Goal: Task Accomplishment & Management: Complete application form

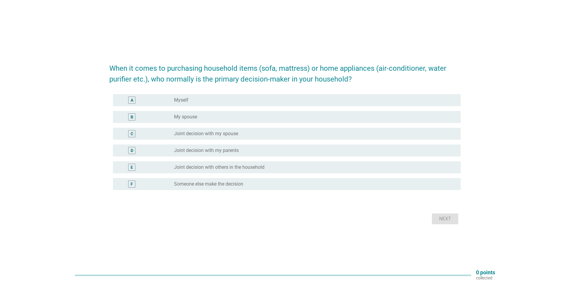
click at [402, 14] on div "When it comes to purchasing household items (sofa, mattress) or home appliances…" at bounding box center [285, 141] width 570 height 283
click at [235, 167] on label "Joint decision with others in the household" at bounding box center [219, 167] width 90 height 6
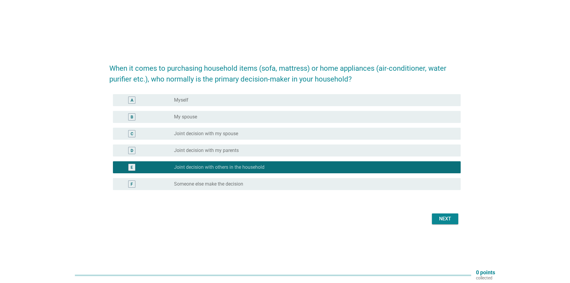
click at [444, 221] on div "Next" at bounding box center [445, 218] width 17 height 7
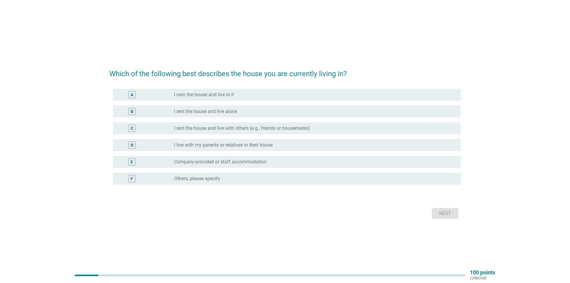
click at [187, 146] on label "I live with my parents or relatives in their house" at bounding box center [223, 145] width 99 height 6
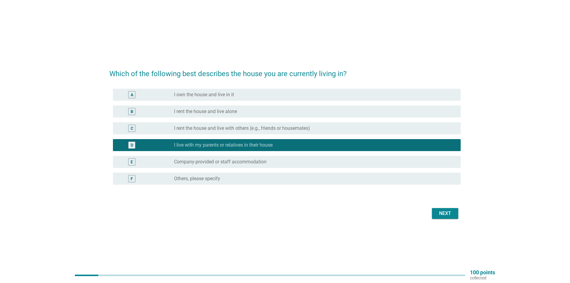
click at [445, 219] on div "Next" at bounding box center [284, 213] width 351 height 14
click at [447, 212] on div "Next" at bounding box center [445, 213] width 17 height 7
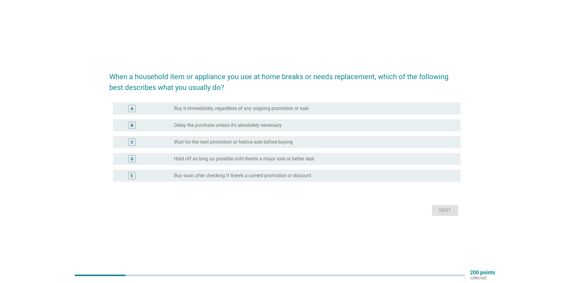
click at [279, 176] on label "Buy soon after checking if there’s a current promotion or discount" at bounding box center [242, 176] width 137 height 6
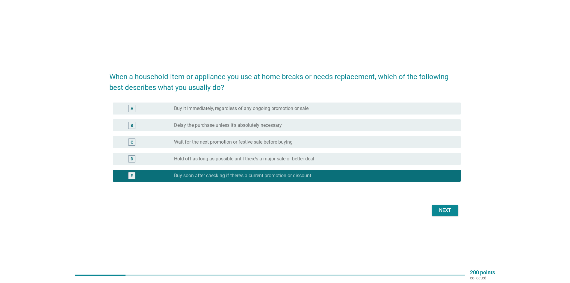
click at [437, 213] on div "Next" at bounding box center [445, 210] width 17 height 7
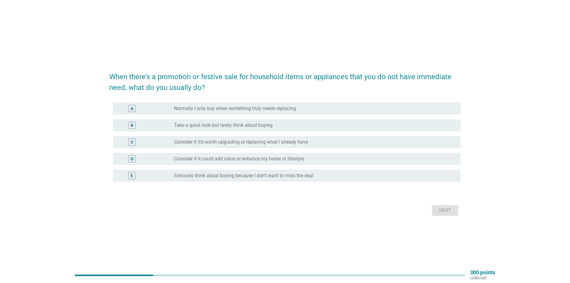
click at [299, 73] on h2 "When there’s a promotion or festive sale for household items or appliances that…" at bounding box center [284, 79] width 351 height 28
click at [223, 128] on label "Take a quick look but rarely think about buying" at bounding box center [223, 125] width 99 height 6
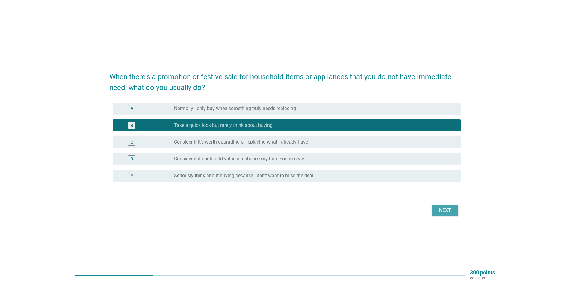
click at [444, 212] on div "Next" at bounding box center [445, 210] width 17 height 7
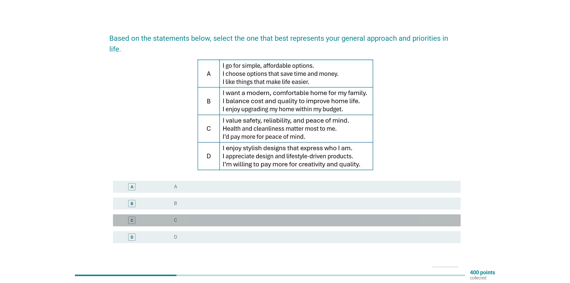
click at [161, 221] on div "C" at bounding box center [146, 220] width 56 height 7
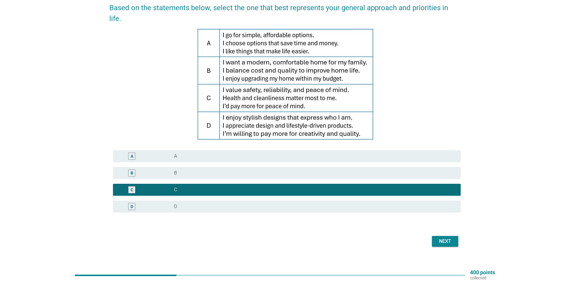
scroll to position [39, 0]
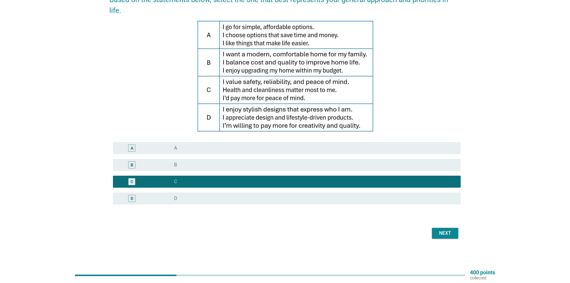
click at [448, 235] on div "Next" at bounding box center [445, 232] width 17 height 7
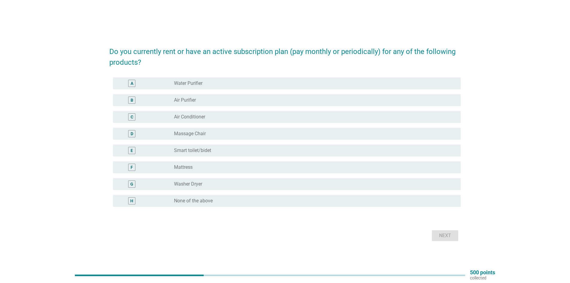
click at [187, 202] on label "None of the above" at bounding box center [193, 201] width 39 height 6
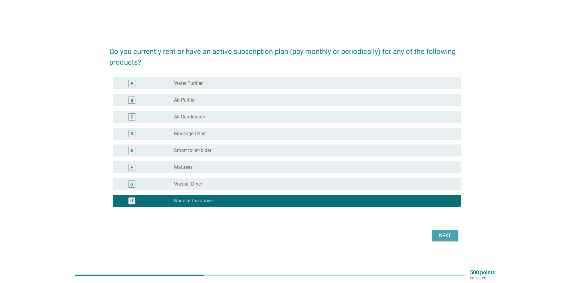
click at [444, 234] on div "Next" at bounding box center [445, 235] width 17 height 7
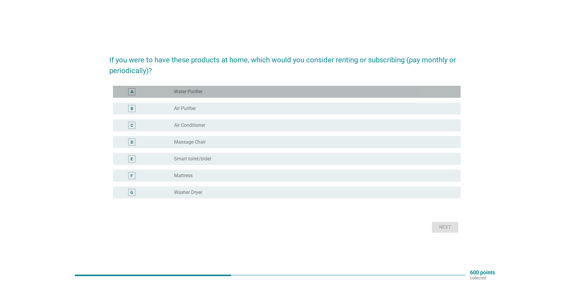
click at [223, 91] on div "radio_button_unchecked Water Purifier" at bounding box center [312, 92] width 277 height 6
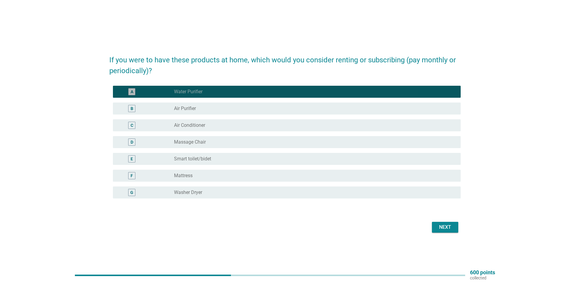
click at [223, 93] on div "radio_button_checked Water Purifier" at bounding box center [312, 92] width 277 height 6
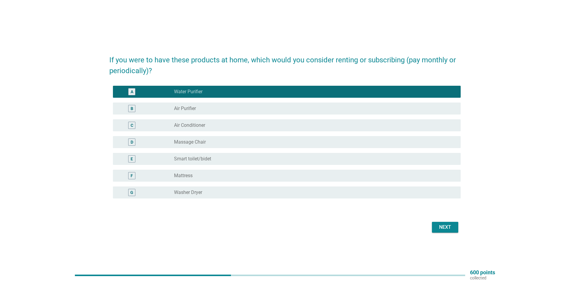
click at [448, 227] on div "Next" at bounding box center [445, 226] width 17 height 7
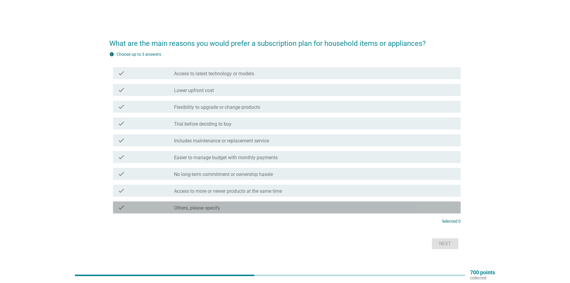
click at [217, 208] on label "Others, please specify" at bounding box center [197, 208] width 46 height 6
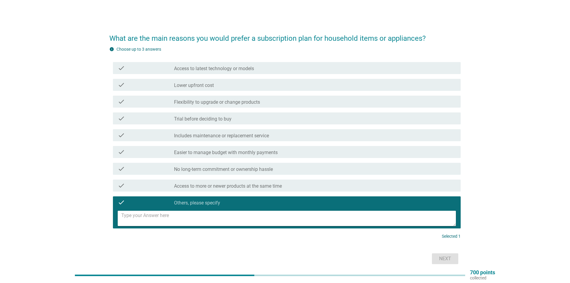
click at [227, 187] on label "Access to more or newer products at the same time" at bounding box center [228, 186] width 108 height 6
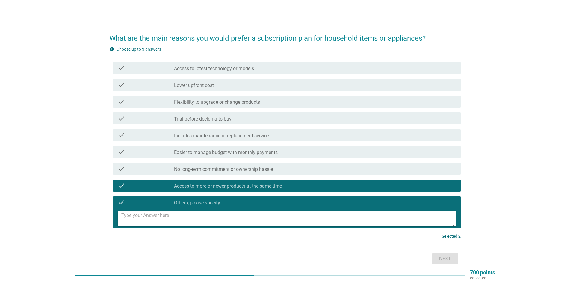
click at [234, 198] on div "check check_box Others, please specify" at bounding box center [287, 202] width 348 height 12
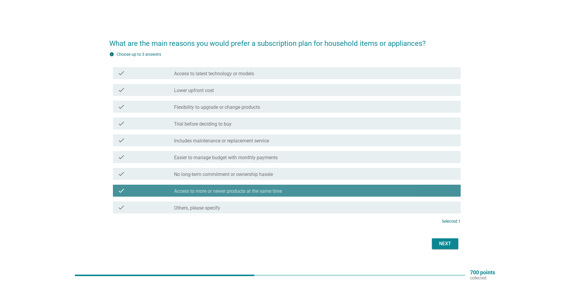
drag, startPoint x: 241, startPoint y: 193, endPoint x: 242, endPoint y: 181, distance: 11.7
click at [241, 193] on label "Access to more or newer products at the same time" at bounding box center [228, 191] width 108 height 6
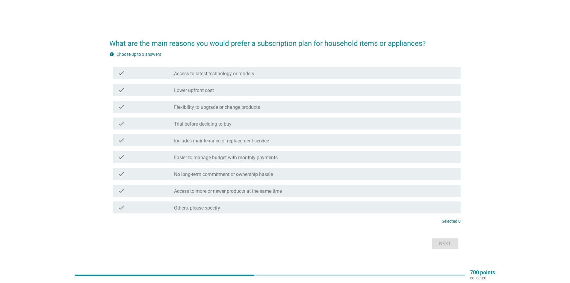
click at [242, 179] on div "check check_box_outline_blank No long-term commitment or ownership hassle" at bounding box center [287, 174] width 348 height 12
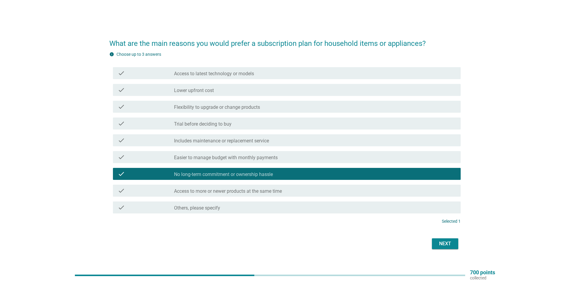
click at [447, 243] on div "Next" at bounding box center [445, 243] width 17 height 7
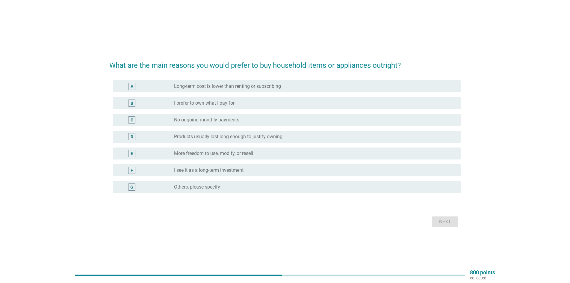
click at [246, 122] on div "radio_button_unchecked No ongoing monthly payments" at bounding box center [312, 120] width 277 height 6
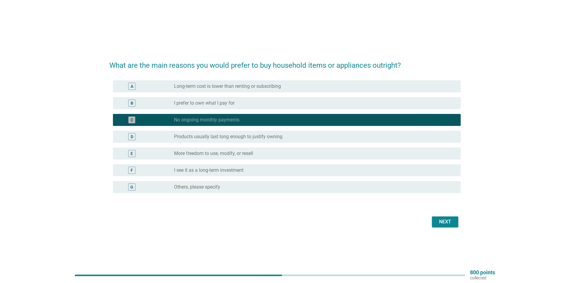
click at [246, 120] on div "radio_button_checked No ongoing monthly payments" at bounding box center [312, 120] width 277 height 6
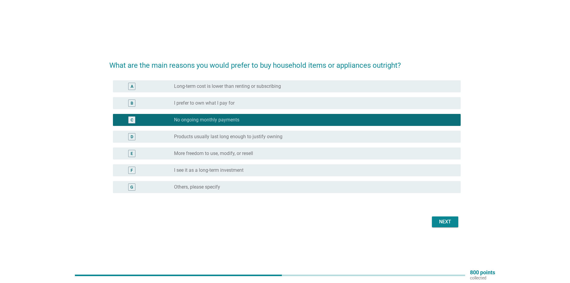
click at [255, 88] on label "Long-term cost is lower than renting or subscribing" at bounding box center [227, 86] width 107 height 6
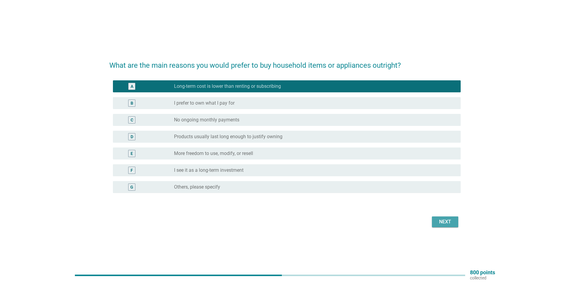
click at [441, 227] on button "Next" at bounding box center [445, 221] width 26 height 11
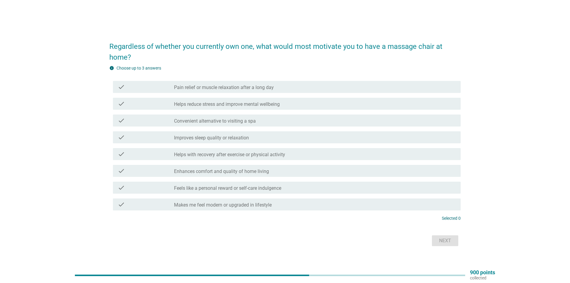
click at [322, 51] on h2 "Regardless of whether you currently own one, what would most motivate you to ha…" at bounding box center [284, 49] width 351 height 28
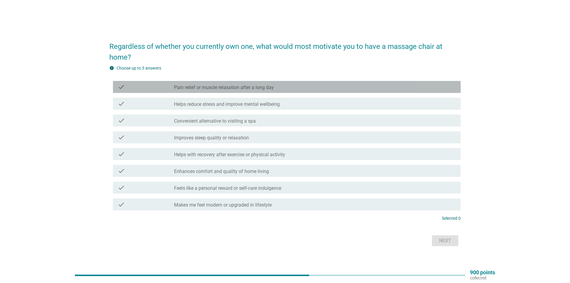
drag, startPoint x: 260, startPoint y: 91, endPoint x: 269, endPoint y: 101, distance: 12.7
click at [260, 91] on div "check check_box_outline_blank Pain relief or muscle relaxation after a long day" at bounding box center [287, 87] width 348 height 12
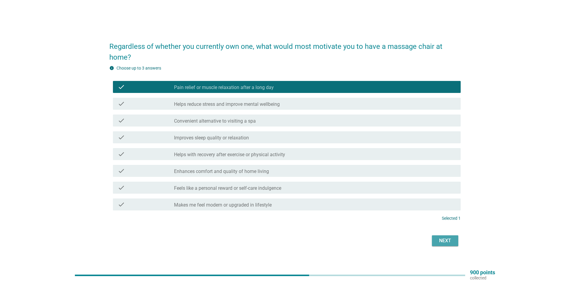
click at [441, 242] on div "Next" at bounding box center [445, 240] width 17 height 7
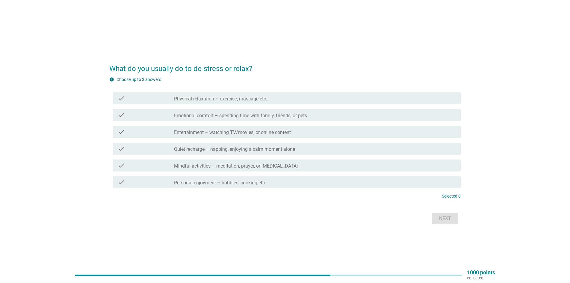
click at [247, 152] on label "Quiet recharge – napping, enjoying a calm moment alone" at bounding box center [234, 149] width 121 height 6
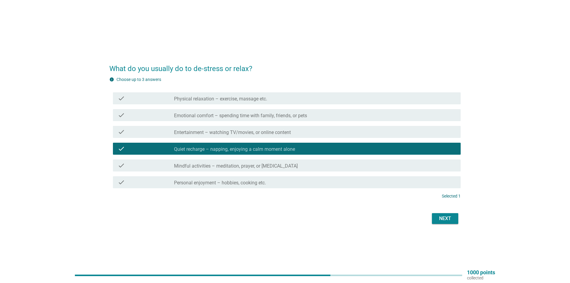
click at [253, 126] on div "check check_box_outline_blank Entertainment – watching TV/movies, or online con…" at bounding box center [287, 132] width 348 height 12
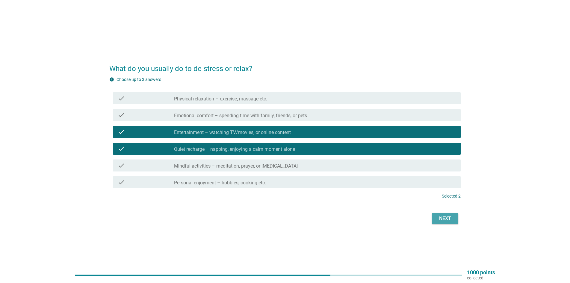
click at [441, 218] on div "Next" at bounding box center [445, 218] width 17 height 7
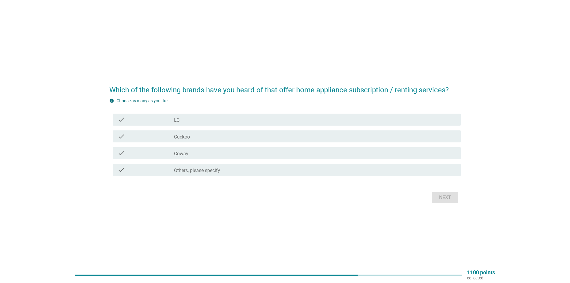
click at [250, 117] on div "check_box_outline_blank LG" at bounding box center [315, 119] width 282 height 7
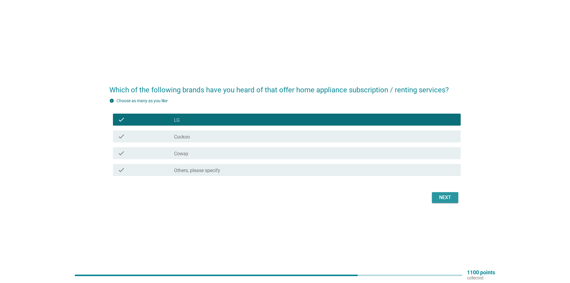
click at [446, 200] on div "Next" at bounding box center [445, 197] width 17 height 7
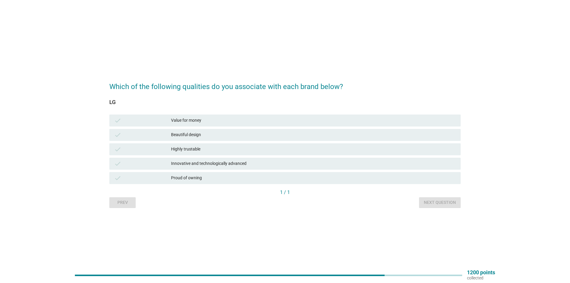
click at [232, 122] on div "Value for money" at bounding box center [313, 120] width 285 height 7
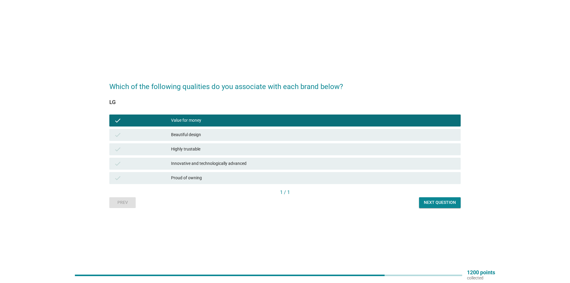
click at [241, 117] on div "Value for money" at bounding box center [313, 120] width 285 height 7
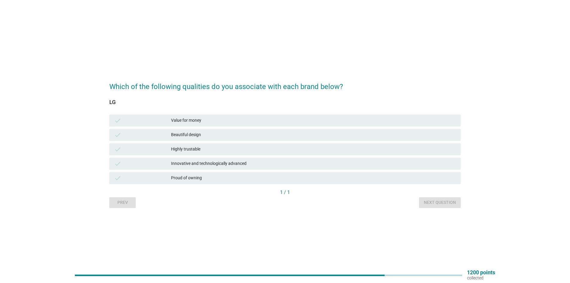
click at [206, 146] on div "Highly trustable" at bounding box center [313, 149] width 285 height 7
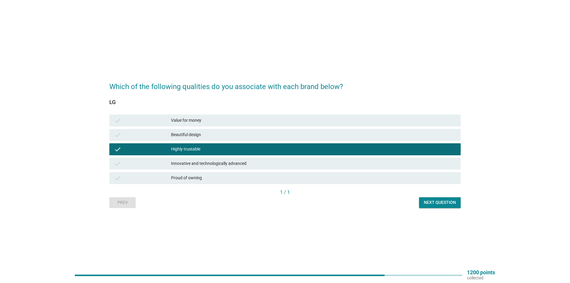
click at [444, 202] on div "Next question" at bounding box center [440, 202] width 32 height 6
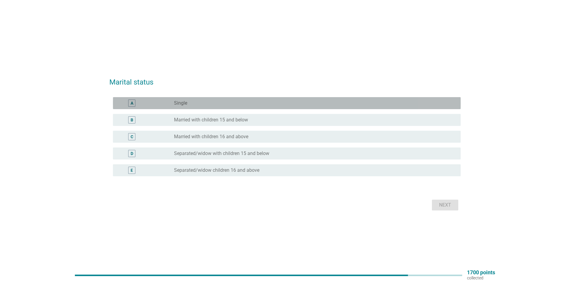
click at [219, 100] on div "radio_button_unchecked Single" at bounding box center [315, 102] width 282 height 7
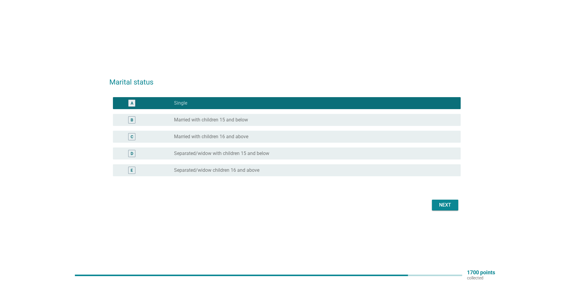
click at [438, 204] on div "Next" at bounding box center [445, 204] width 17 height 7
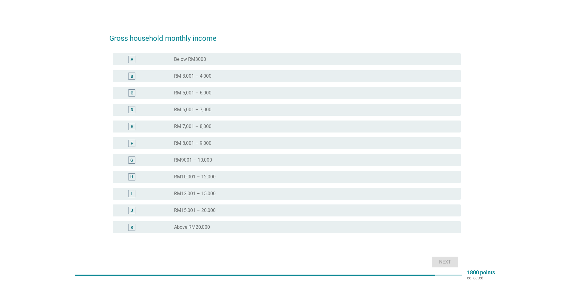
click at [235, 59] on div "radio_button_unchecked Below RM3000" at bounding box center [312, 59] width 277 height 6
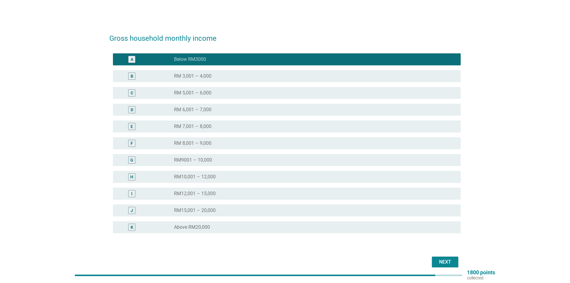
click at [231, 76] on div "radio_button_unchecked RM 3,001 – 4,000" at bounding box center [312, 76] width 277 height 6
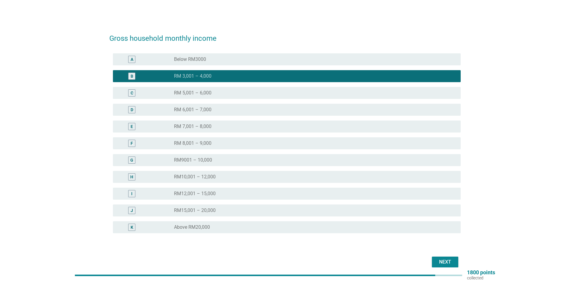
click at [227, 108] on div "radio_button_unchecked RM 6,001 – 7,000" at bounding box center [312, 110] width 277 height 6
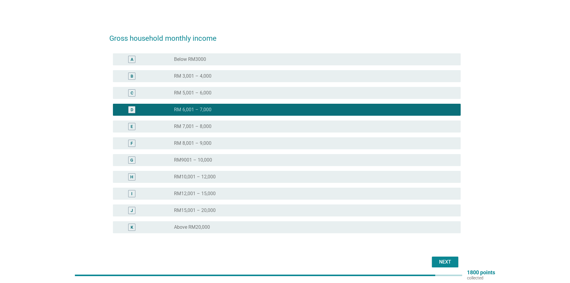
click at [454, 264] on button "Next" at bounding box center [445, 261] width 26 height 11
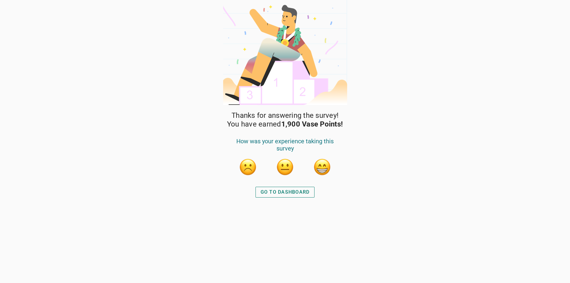
click at [299, 193] on div "GO TO DASHBOARD" at bounding box center [285, 191] width 49 height 7
